Goal: Task Accomplishment & Management: Complete application form

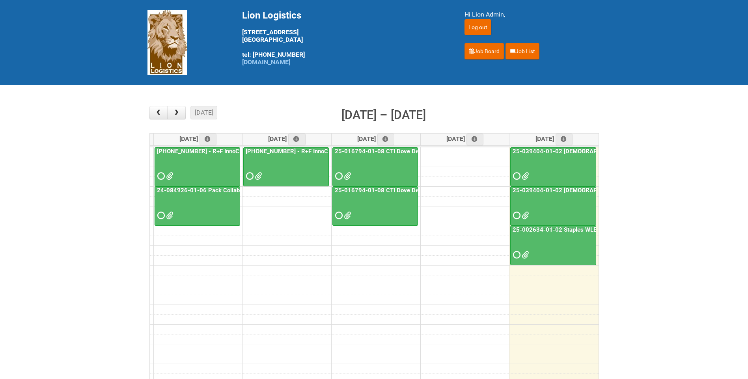
scroll to position [62, 0]
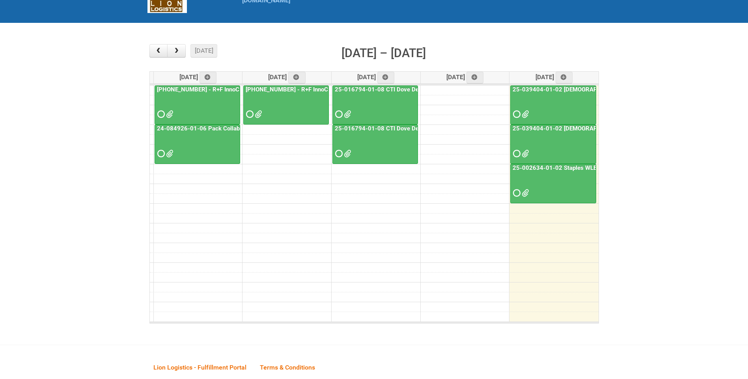
click at [570, 131] on link "25-039404-01-02 [DEMOGRAPHIC_DATA] Wet Shave SQM - photo slot" at bounding box center [607, 128] width 192 height 7
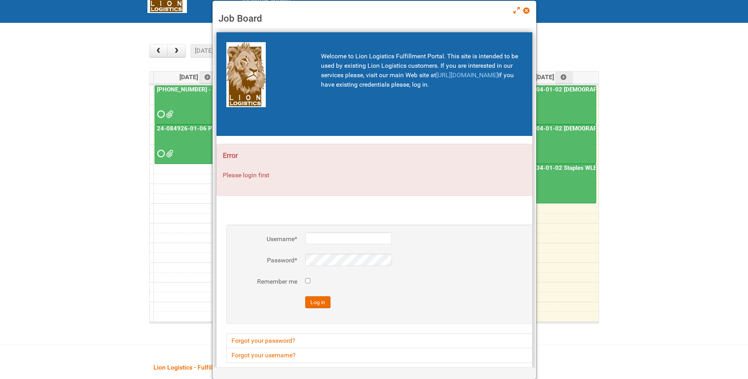
type input "lion"
click at [523, 10] on span at bounding box center [526, 11] width 6 height 6
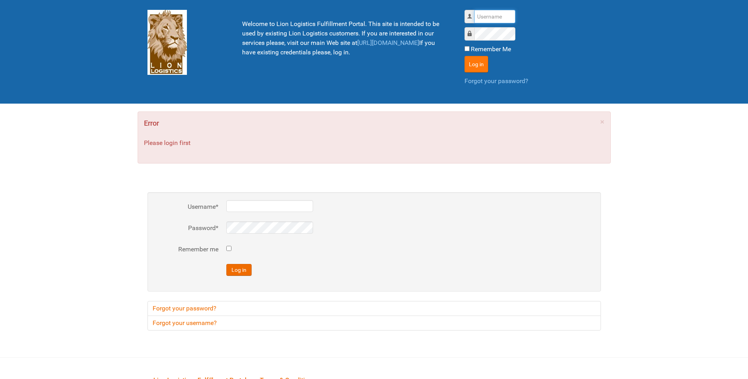
type input "lion"
click at [478, 63] on button "Log in" at bounding box center [476, 64] width 24 height 17
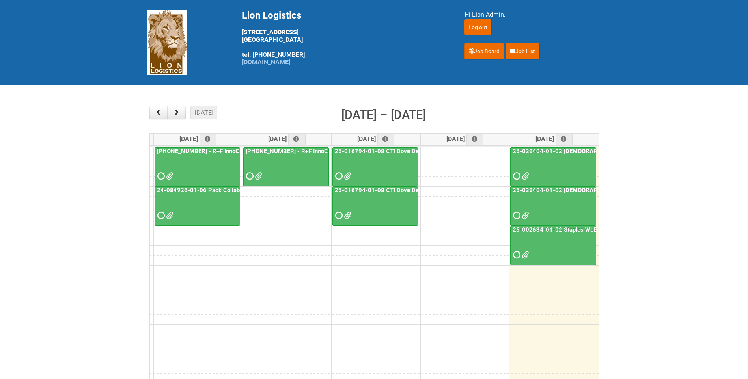
click at [573, 190] on link "25-039404-01-02 [DEMOGRAPHIC_DATA] Wet Shave SQM - photo slot" at bounding box center [607, 190] width 192 height 7
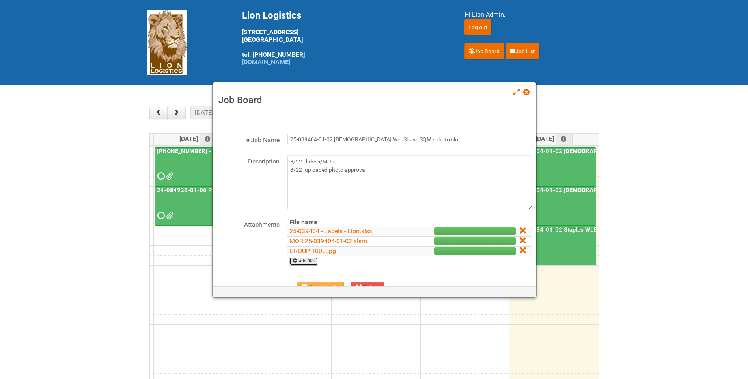
click at [304, 262] on link "Add files" at bounding box center [303, 261] width 29 height 9
type input "C:\fakepath\GROUP 6000.jpg"
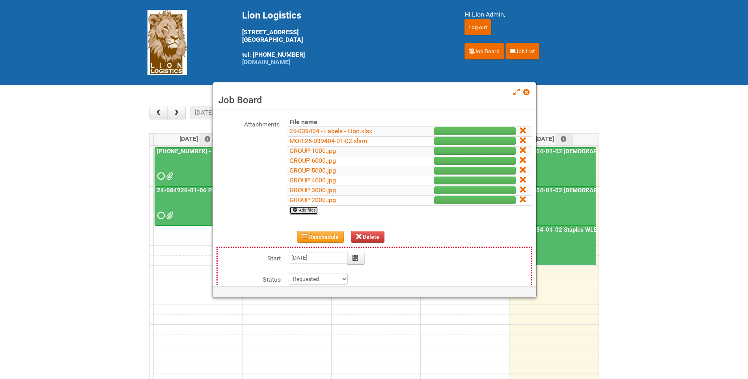
scroll to position [158, 0]
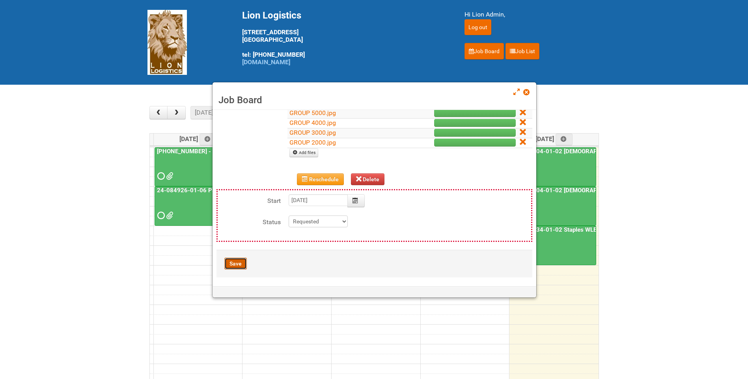
click at [236, 262] on button "Save" at bounding box center [235, 264] width 22 height 12
type input "2025-08-22 11:00:00"
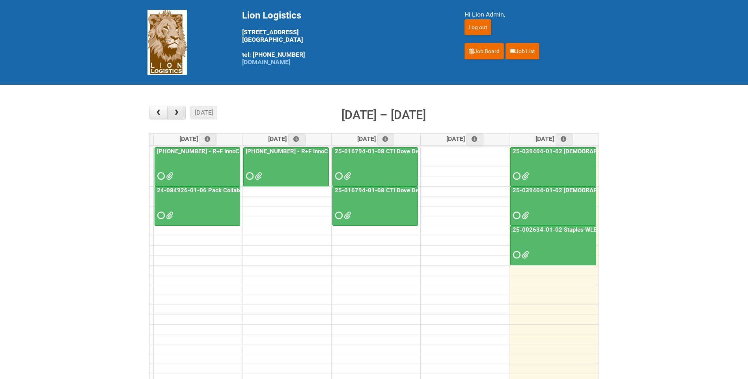
click at [179, 108] on button "button" at bounding box center [176, 112] width 19 height 13
